Goal: Task Accomplishment & Management: Use online tool/utility

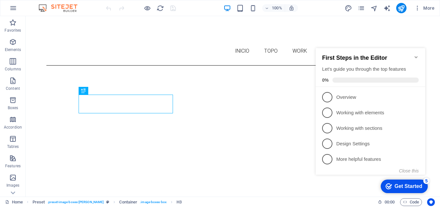
scroll to position [217, 0]
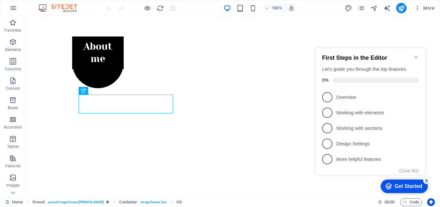
drag, startPoint x: 313, startPoint y: 39, endPoint x: 417, endPoint y: 184, distance: 178.9
click at [417, 184] on div "Get Started" at bounding box center [409, 186] width 28 height 6
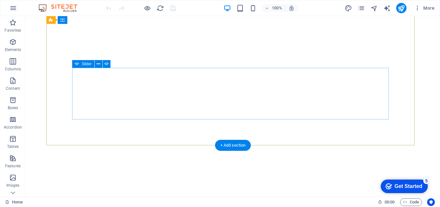
scroll to position [83, 0]
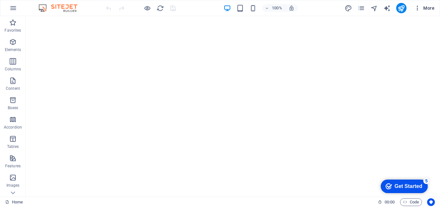
click at [427, 8] on span "More" at bounding box center [424, 8] width 20 height 6
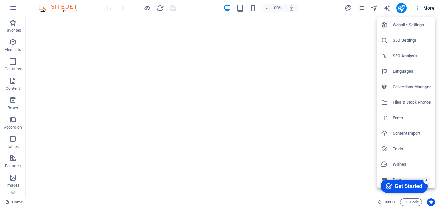
click at [410, 24] on h6 "Website Settings" at bounding box center [412, 25] width 38 height 8
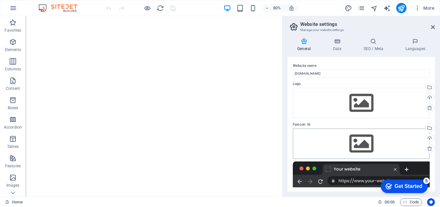
scroll to position [85, 0]
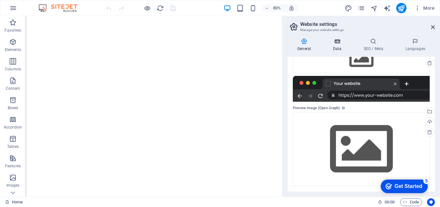
click at [339, 45] on h4 "Data" at bounding box center [338, 45] width 31 height 14
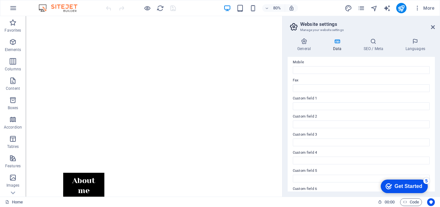
scroll to position [175, 0]
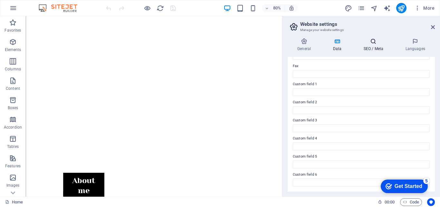
click at [374, 49] on h4 "SEO / Meta" at bounding box center [375, 45] width 42 height 14
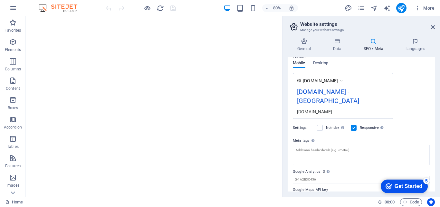
scroll to position [103, 0]
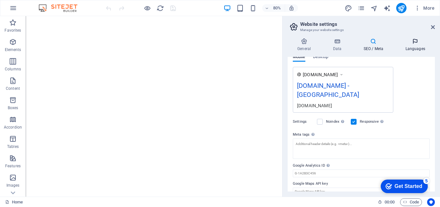
click at [413, 45] on h4 "Languages" at bounding box center [415, 45] width 39 height 14
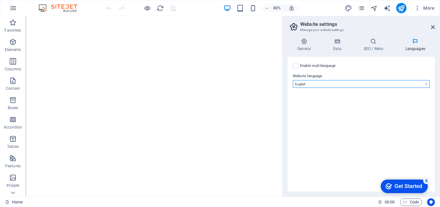
click at [407, 86] on select "Abkhazian Afar Afrikaans Akan Albanian Amharic Arabic Aragonese Armenian Assame…" at bounding box center [361, 84] width 137 height 8
select select "128"
click at [293, 80] on select "Abkhazian Afar Afrikaans Akan Albanian Amharic Arabic Aragonese Armenian Assame…" at bounding box center [361, 84] width 137 height 8
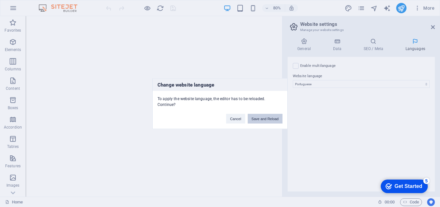
click at [268, 119] on button "Save and Reload" at bounding box center [265, 118] width 35 height 10
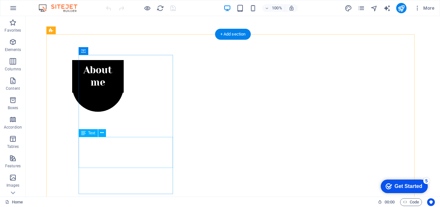
scroll to position [308, 0]
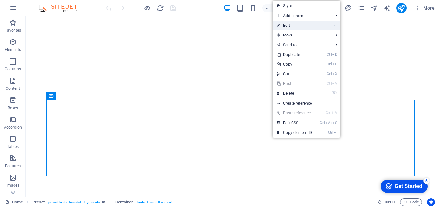
drag, startPoint x: 294, startPoint y: 24, endPoint x: 144, endPoint y: 25, distance: 149.2
click at [294, 24] on link "⏎ Edit" at bounding box center [294, 26] width 43 height 10
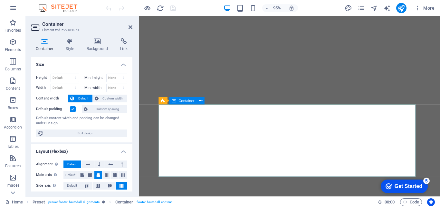
click at [202, 102] on icon at bounding box center [200, 100] width 3 height 6
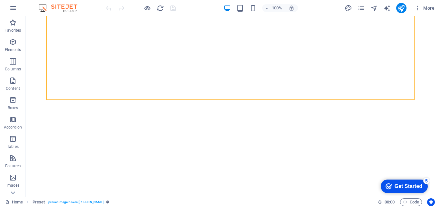
scroll to position [308, 0]
